Goal: Task Accomplishment & Management: Manage account settings

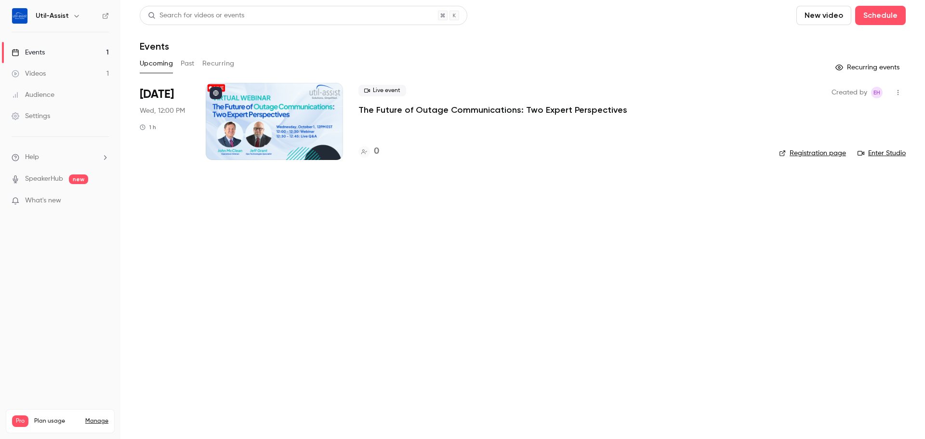
click at [273, 117] on div at bounding box center [274, 121] width 137 height 77
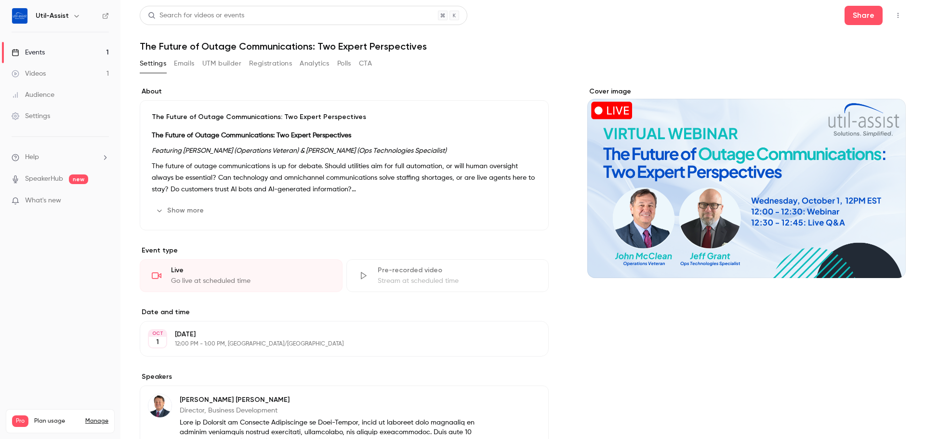
scroll to position [144, 0]
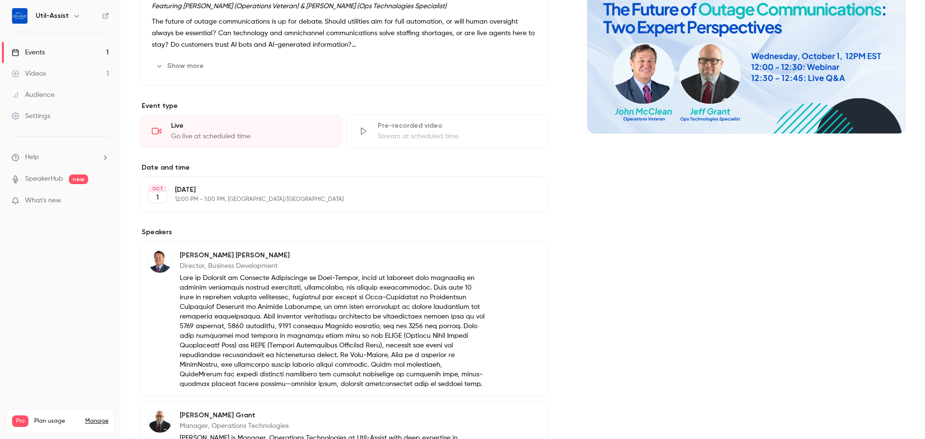
click at [287, 200] on p "12:00 PM - 1:00 PM, [GEOGRAPHIC_DATA]/[GEOGRAPHIC_DATA]" at bounding box center [336, 200] width 323 height 8
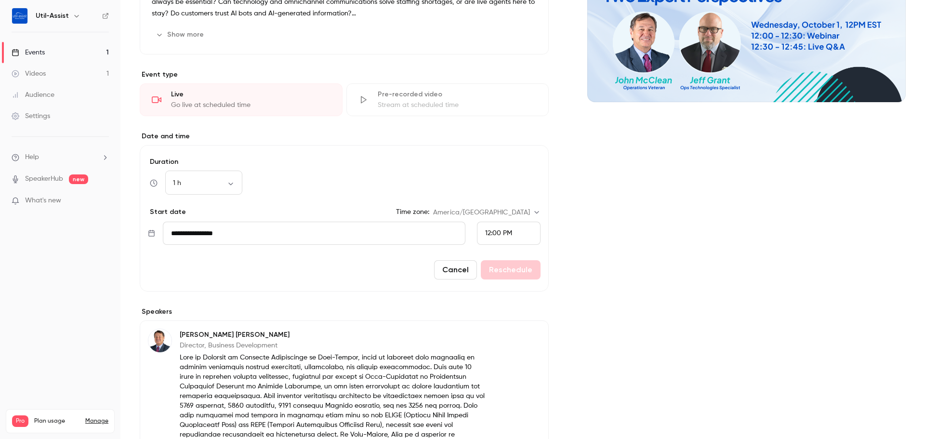
scroll to position [193, 0]
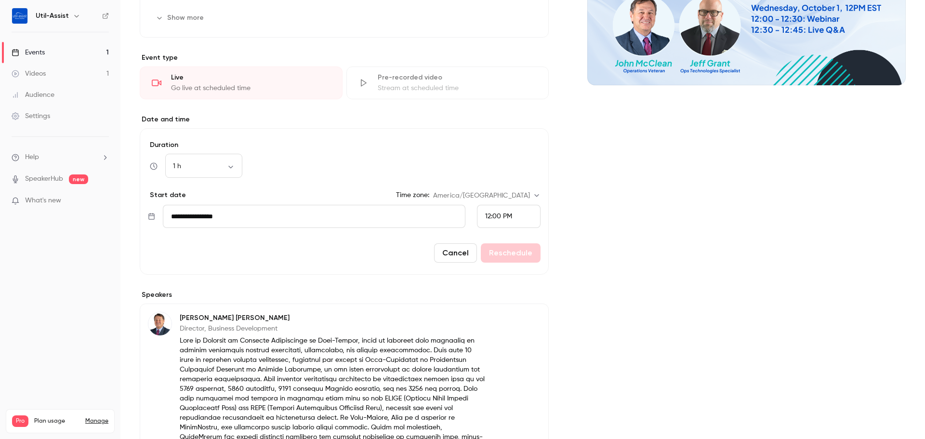
click at [513, 215] on div "12:00 PM" at bounding box center [509, 216] width 64 height 23
click at [630, 228] on div at bounding box center [462, 219] width 925 height 439
click at [216, 174] on div "1 h ** ​" at bounding box center [203, 166] width 77 height 23
click at [227, 169] on body "Util-Assist Events 1 Videos 1 Audience Settings Help SpeakerHub new What's new …" at bounding box center [462, 219] width 925 height 439
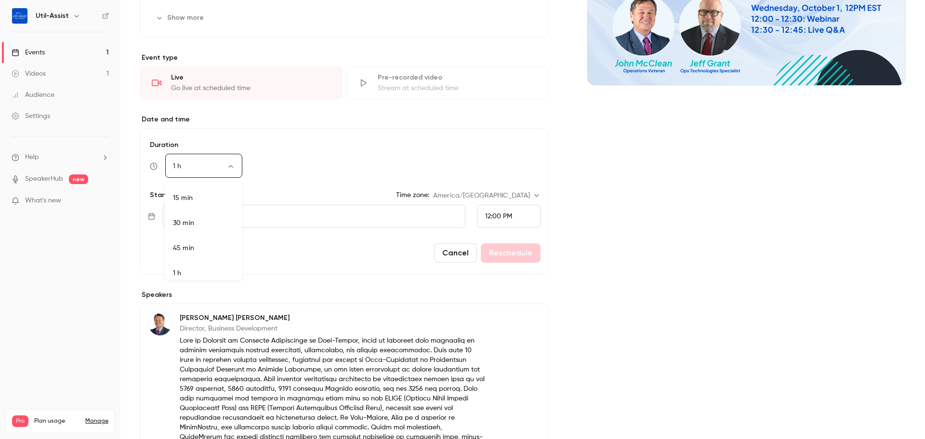
scroll to position [6, 0]
click at [207, 246] on li "45 min" at bounding box center [203, 242] width 77 height 25
type input "**"
click at [522, 252] on button "Reschedule" at bounding box center [511, 252] width 60 height 19
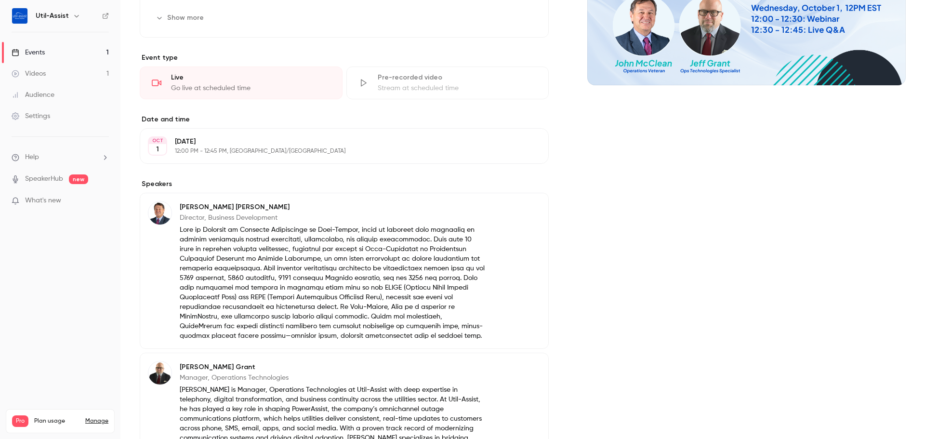
scroll to position [0, 0]
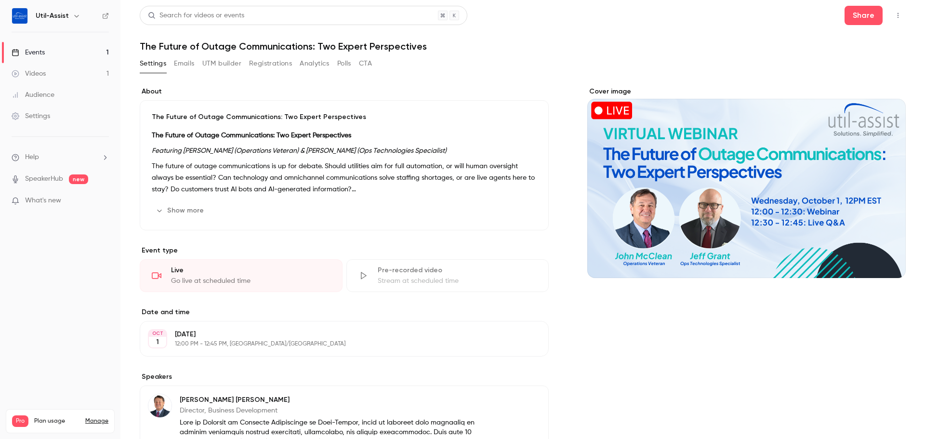
click at [39, 47] on link "Events 1" at bounding box center [60, 52] width 120 height 21
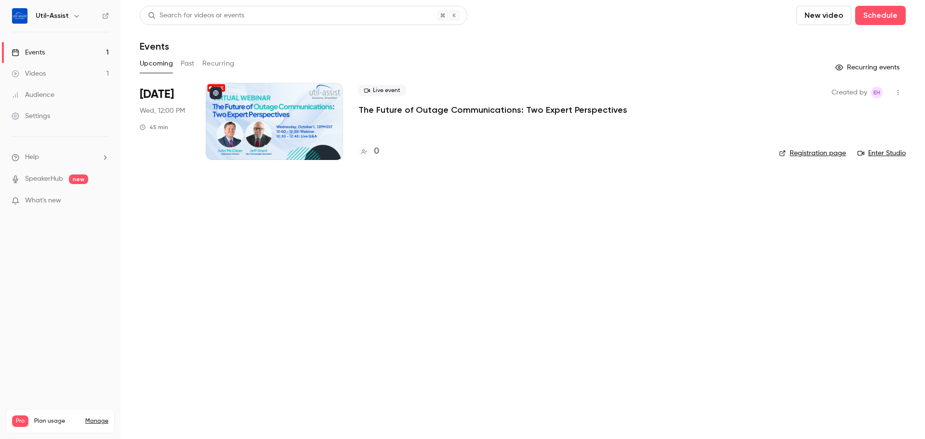
click at [825, 153] on link "Registration page" at bounding box center [812, 153] width 67 height 10
click at [287, 126] on div at bounding box center [274, 121] width 137 height 77
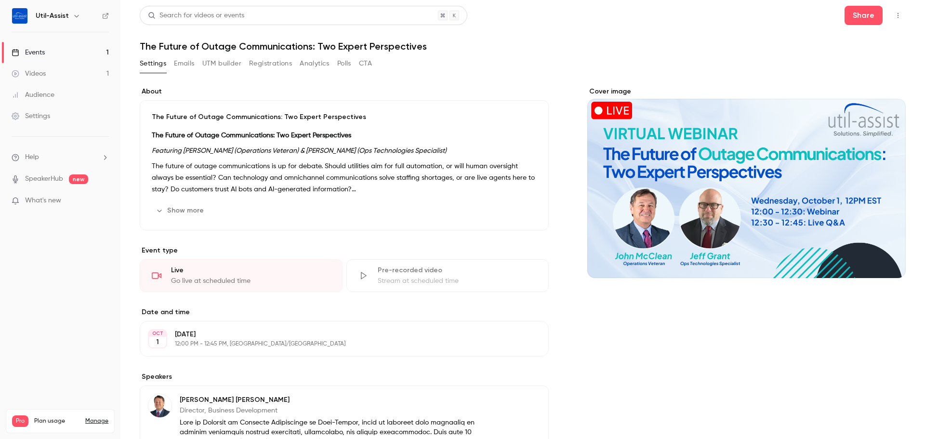
click at [182, 208] on button "Show more" at bounding box center [181, 210] width 58 height 15
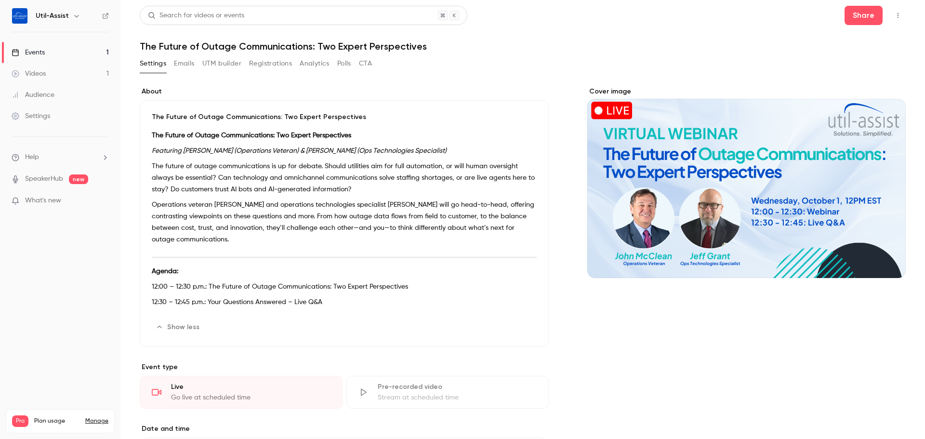
click at [62, 54] on link "Events 1" at bounding box center [60, 52] width 120 height 21
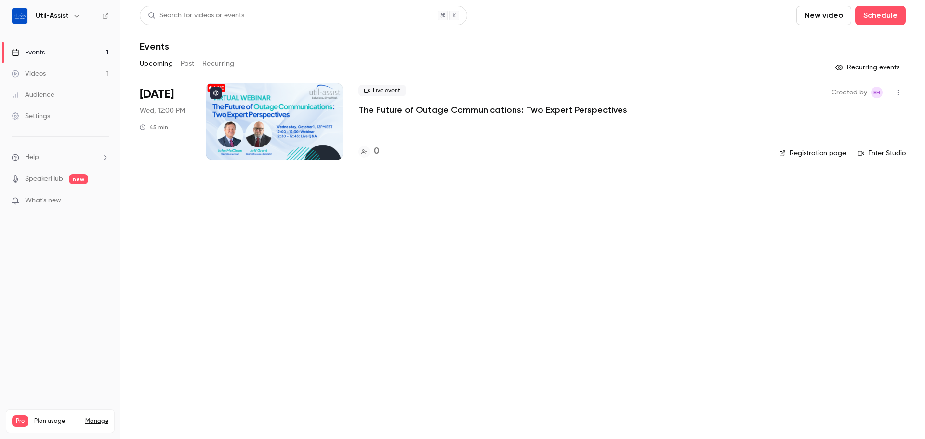
click at [829, 157] on link "Registration page" at bounding box center [812, 153] width 67 height 10
